Goal: Navigation & Orientation: Find specific page/section

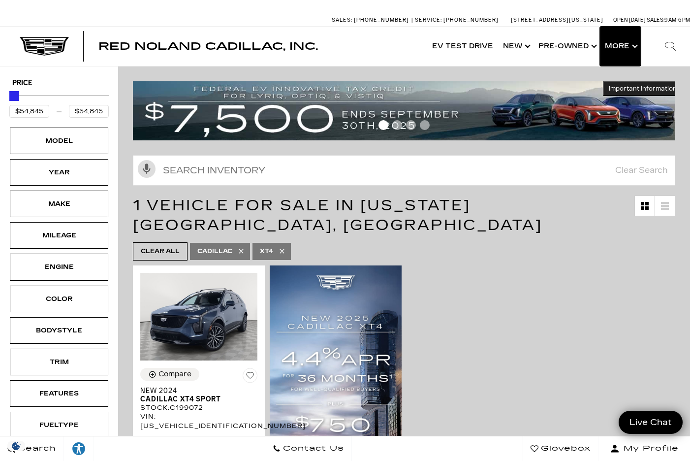
click at [608, 48] on button "Show More" at bounding box center [620, 46] width 41 height 39
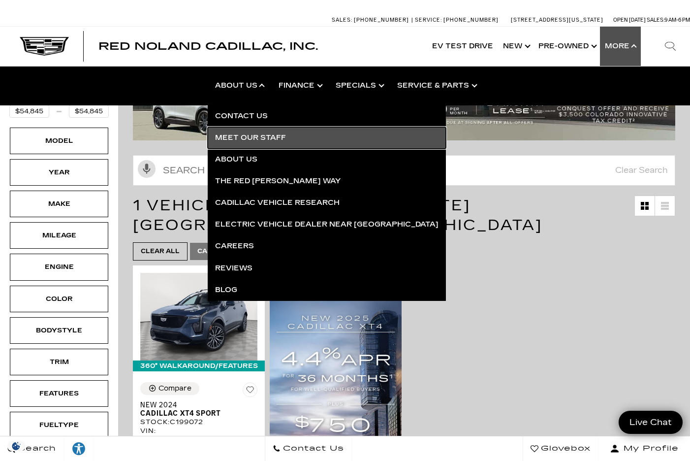
click at [242, 133] on link "Meet Our Staff" at bounding box center [327, 138] width 238 height 22
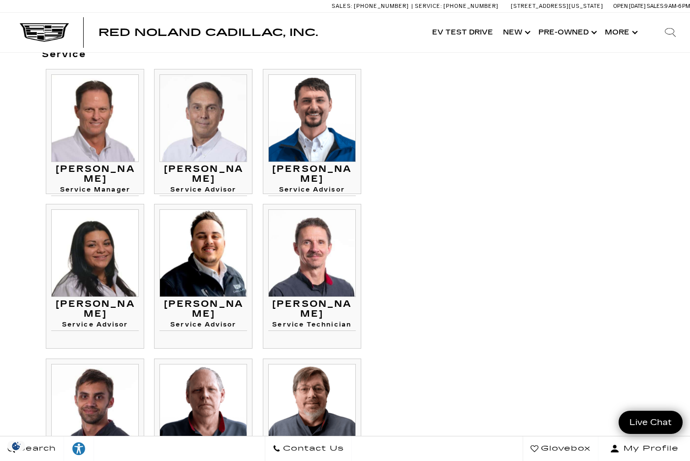
scroll to position [903, 0]
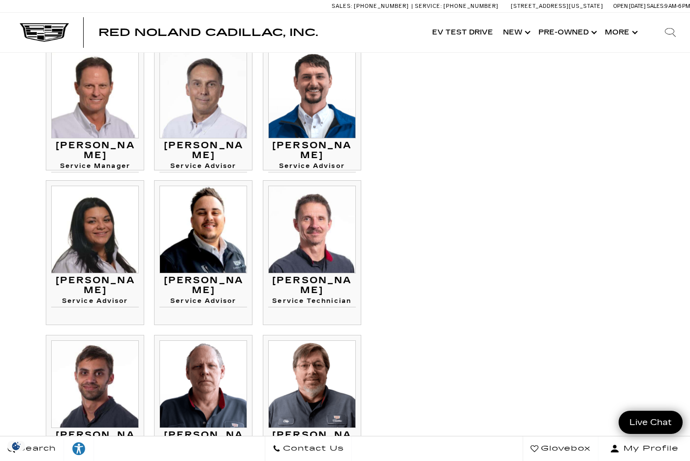
click at [95, 295] on h3 "Roberta Ferris-Emmons" at bounding box center [95, 286] width 88 height 20
click at [96, 238] on img at bounding box center [95, 230] width 88 height 88
click at [94, 259] on img at bounding box center [95, 230] width 88 height 88
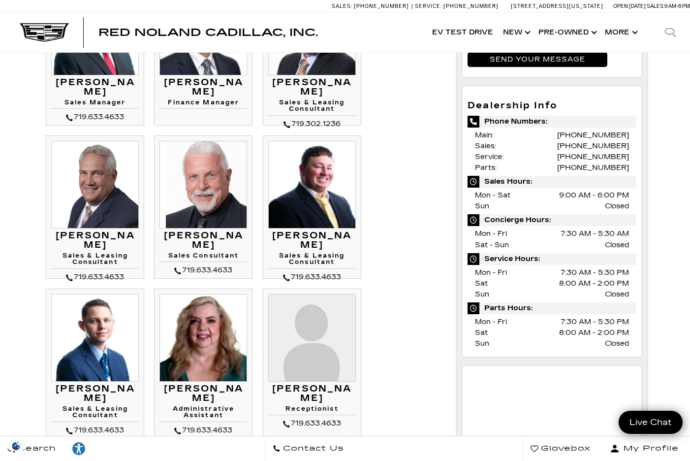
scroll to position [328, 0]
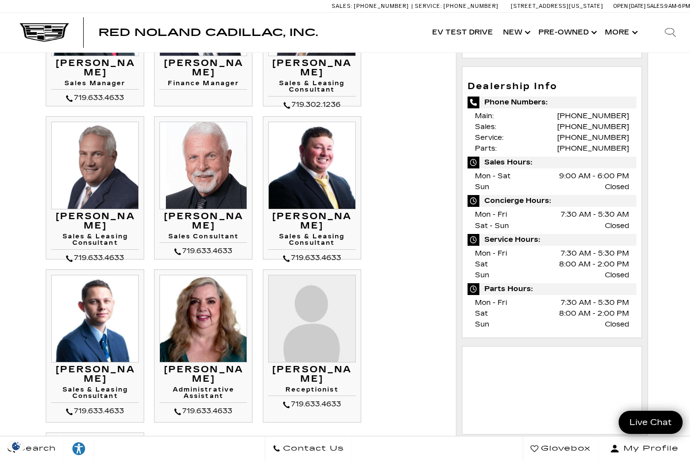
click at [383, 305] on ul "Mike Jorgensen Dealer Principal 719.633.4633 Mike Jorgensen Thom Buckley" at bounding box center [241, 196] width 399 height 789
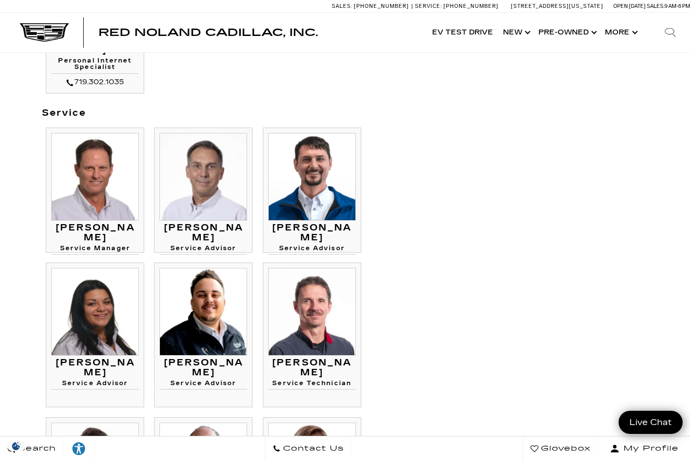
scroll to position [814, 0]
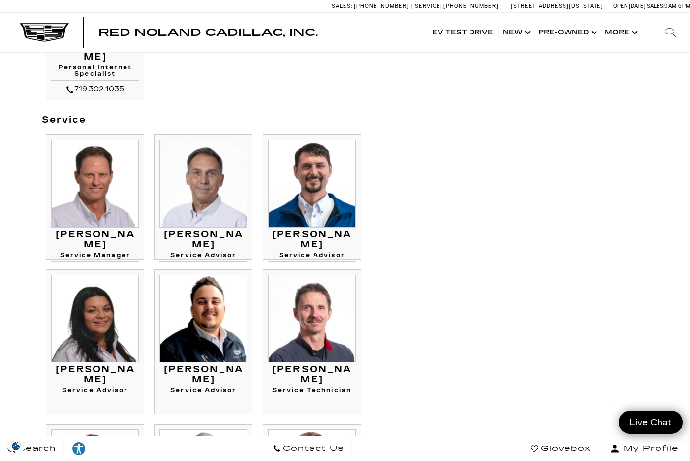
click at [90, 359] on img at bounding box center [95, 319] width 88 height 88
click at [612, 170] on div "Staff Sales Mike Jorgensen Dealer Principal 719.633.4633 *" at bounding box center [345, 219] width 622 height 1902
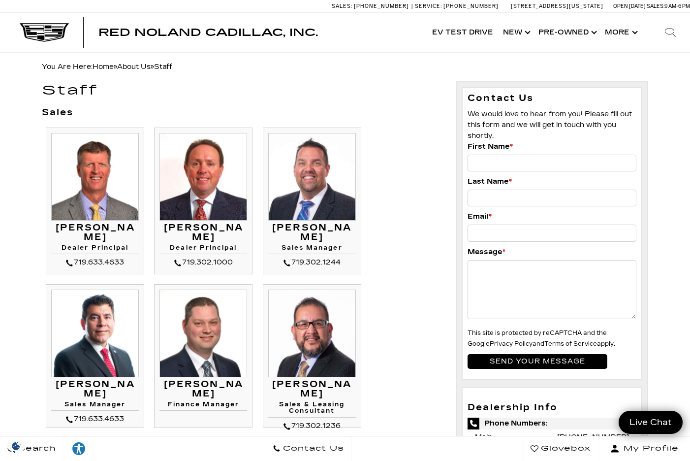
scroll to position [0, 0]
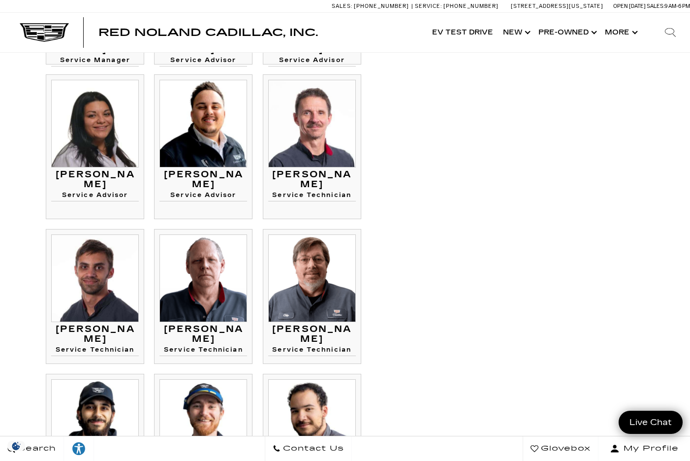
scroll to position [985, 0]
